Goal: Manage account settings

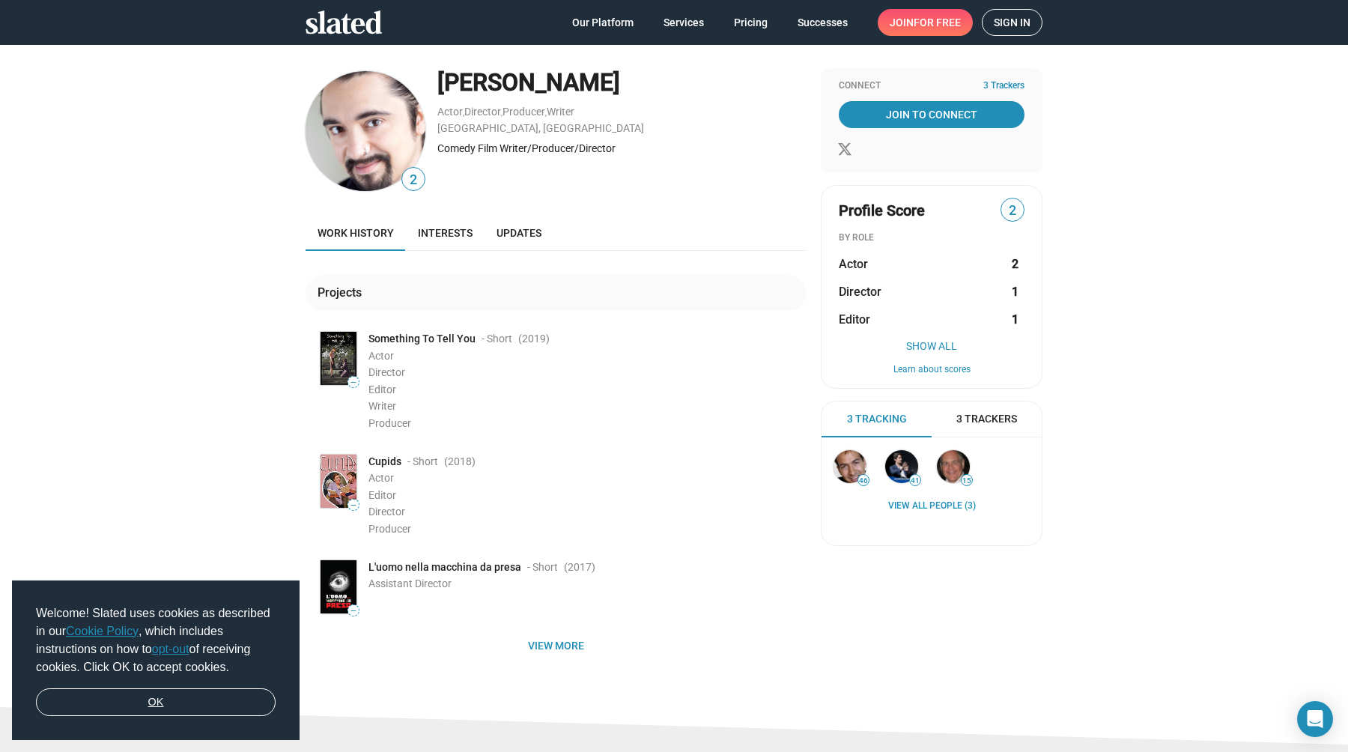
click at [178, 704] on link "OK" at bounding box center [156, 702] width 240 height 28
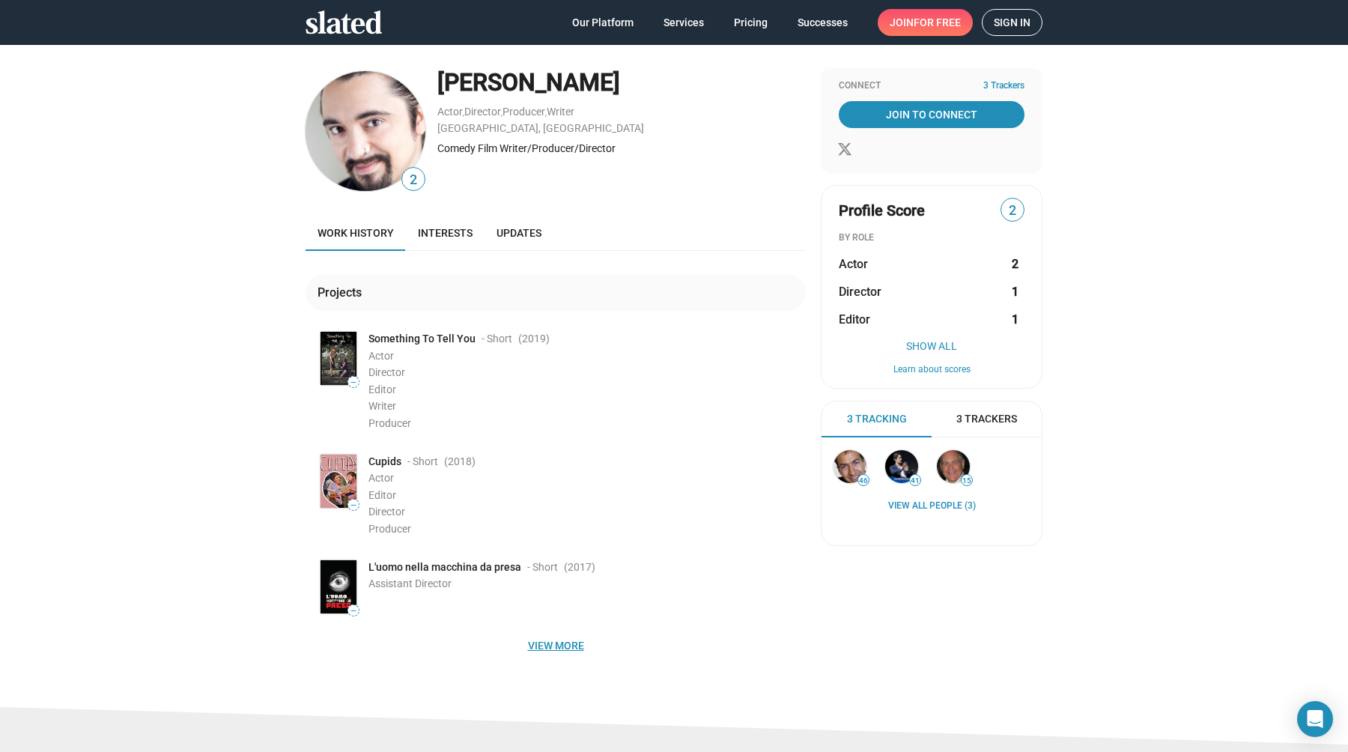
click at [564, 646] on span "View more" at bounding box center [556, 645] width 476 height 27
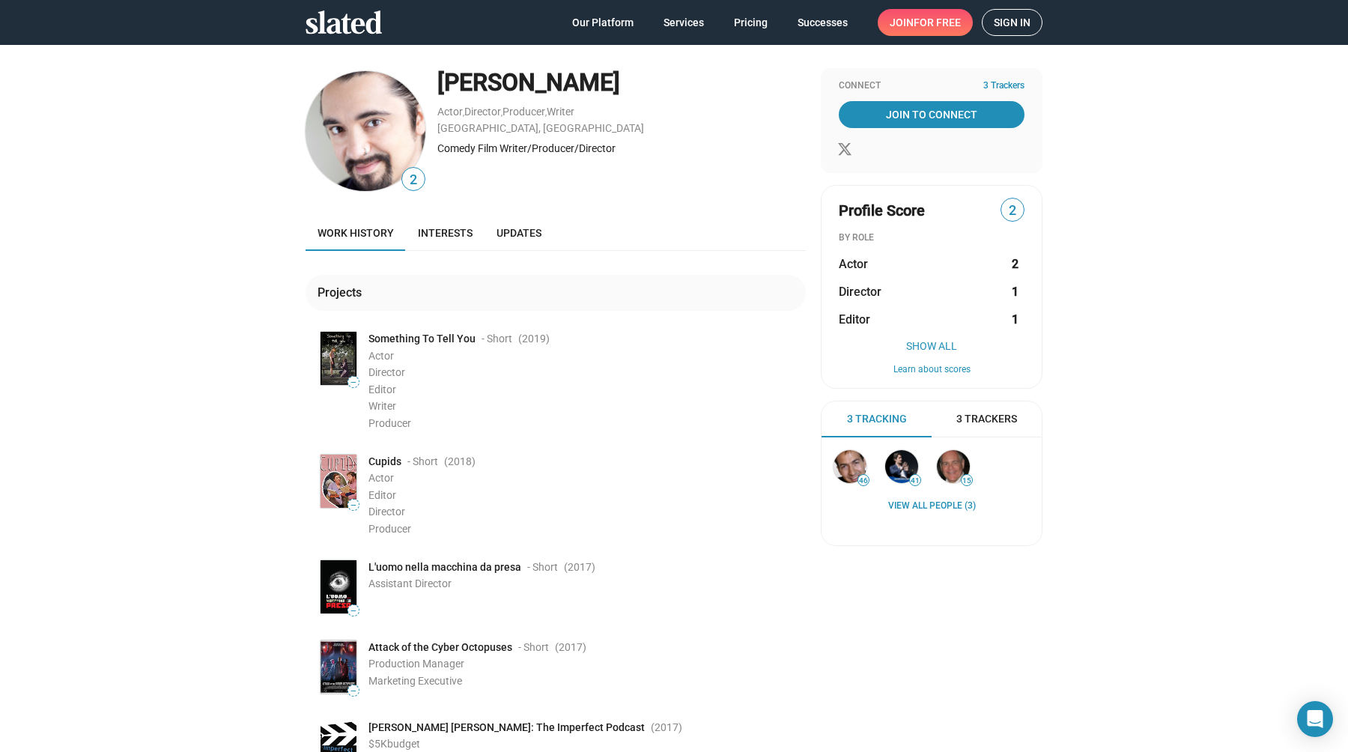
click at [1009, 25] on span "Sign in" at bounding box center [1012, 22] width 37 height 25
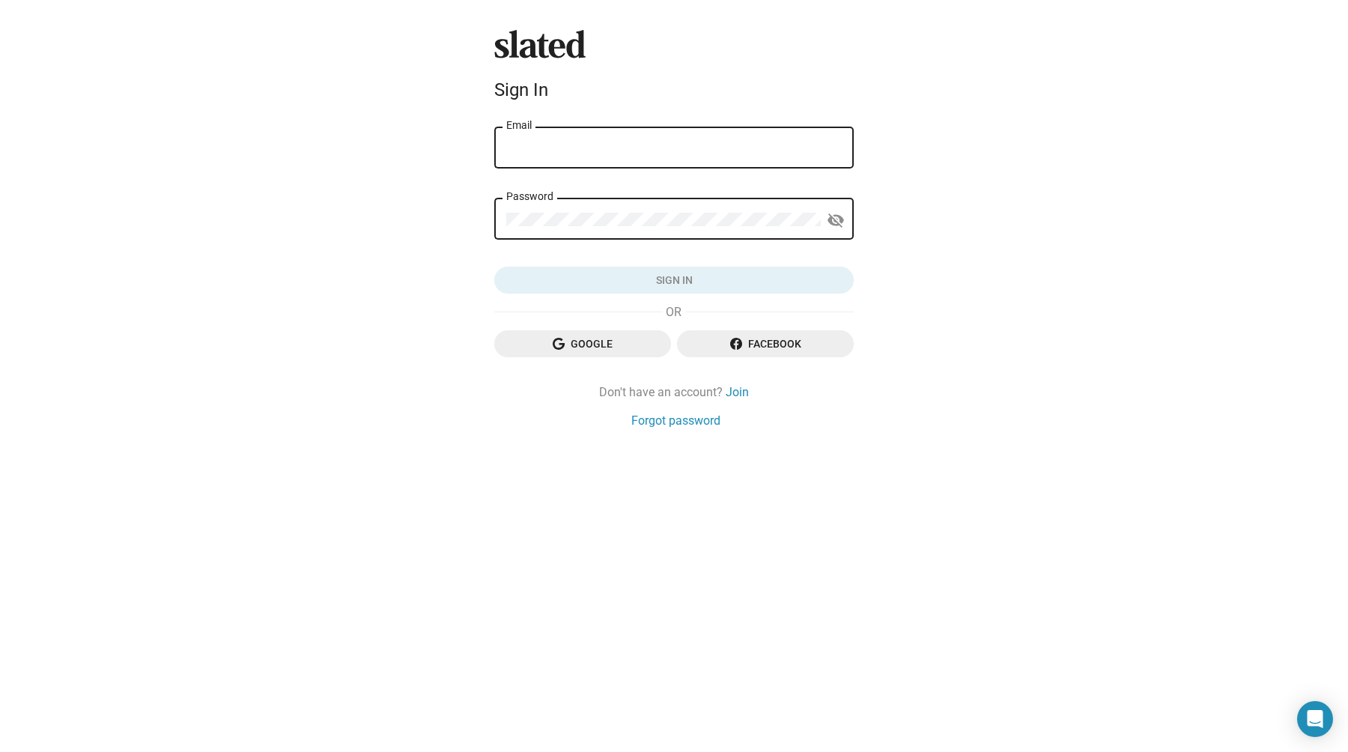
type input "[PERSON_NAME][EMAIL_ADDRESS][DOMAIN_NAME]"
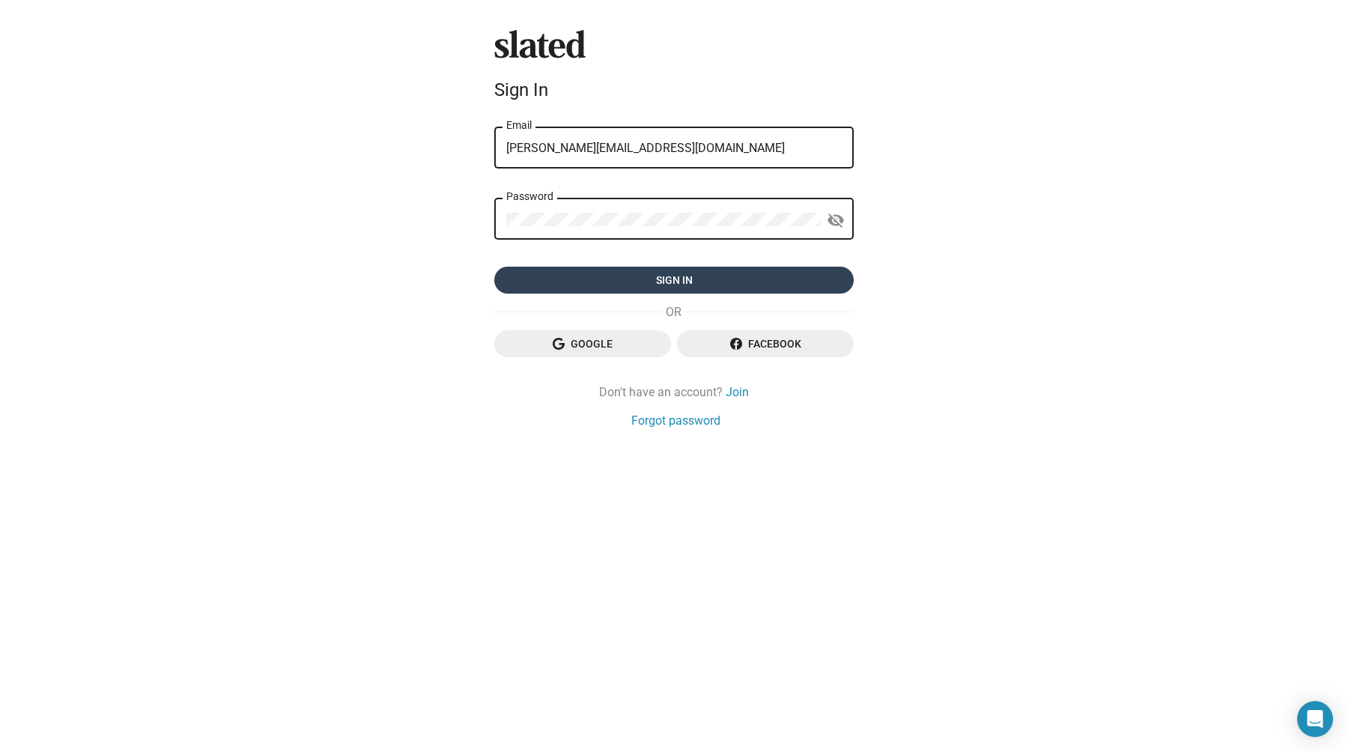
click at [655, 276] on span "Sign in" at bounding box center [674, 280] width 336 height 27
